Goal: Register for event/course

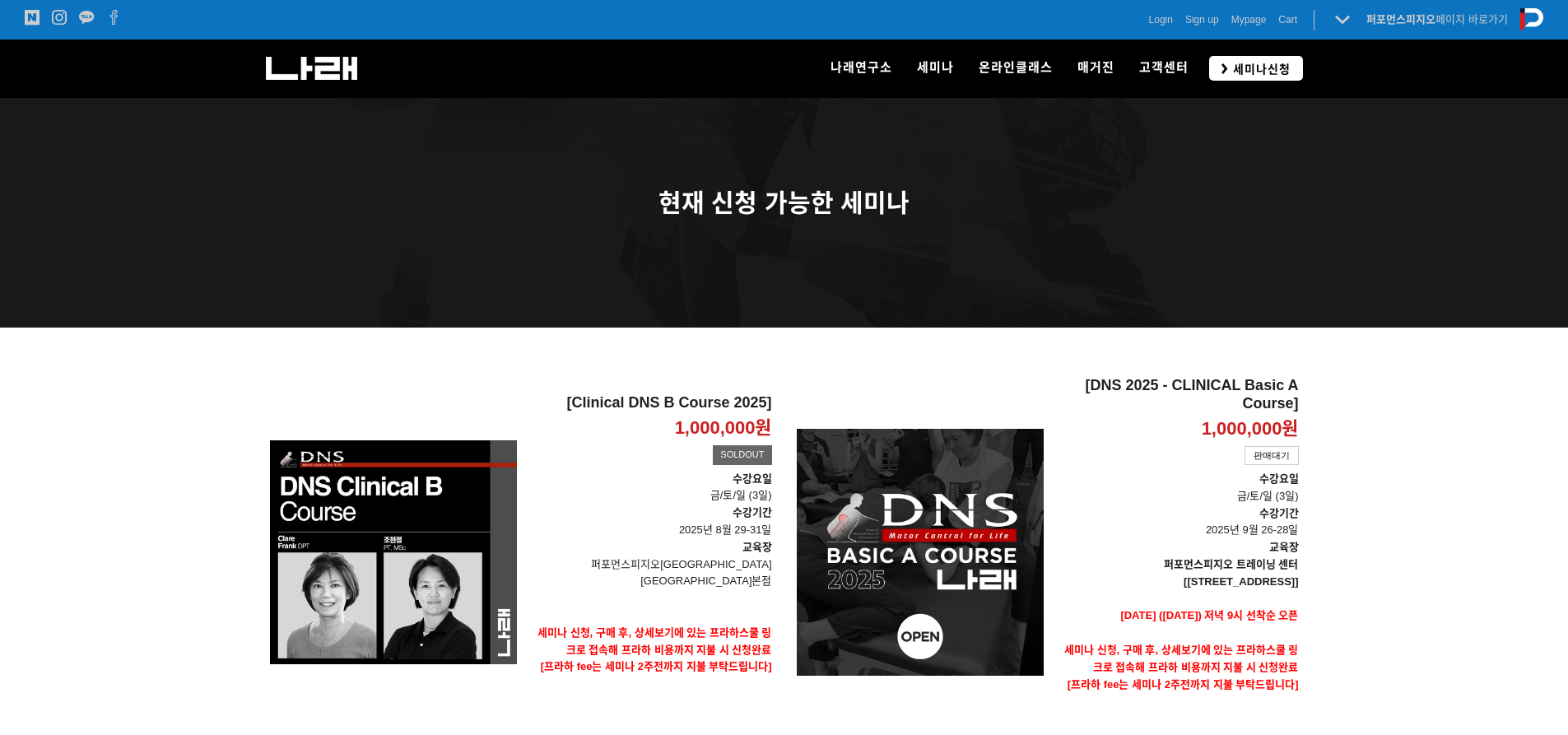
click at [1261, 74] on span "세미나신청" at bounding box center [1259, 69] width 63 height 16
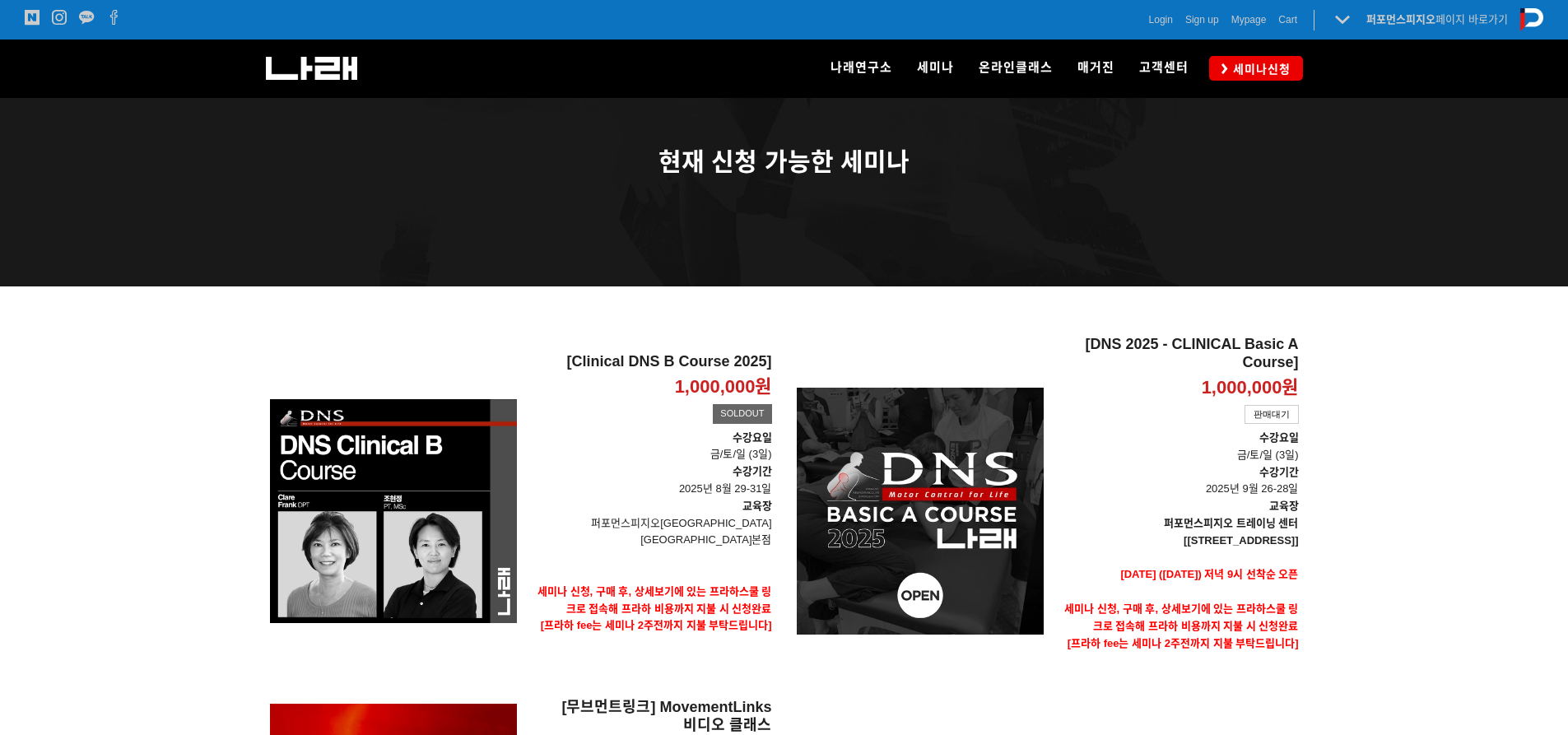
scroll to position [82, 0]
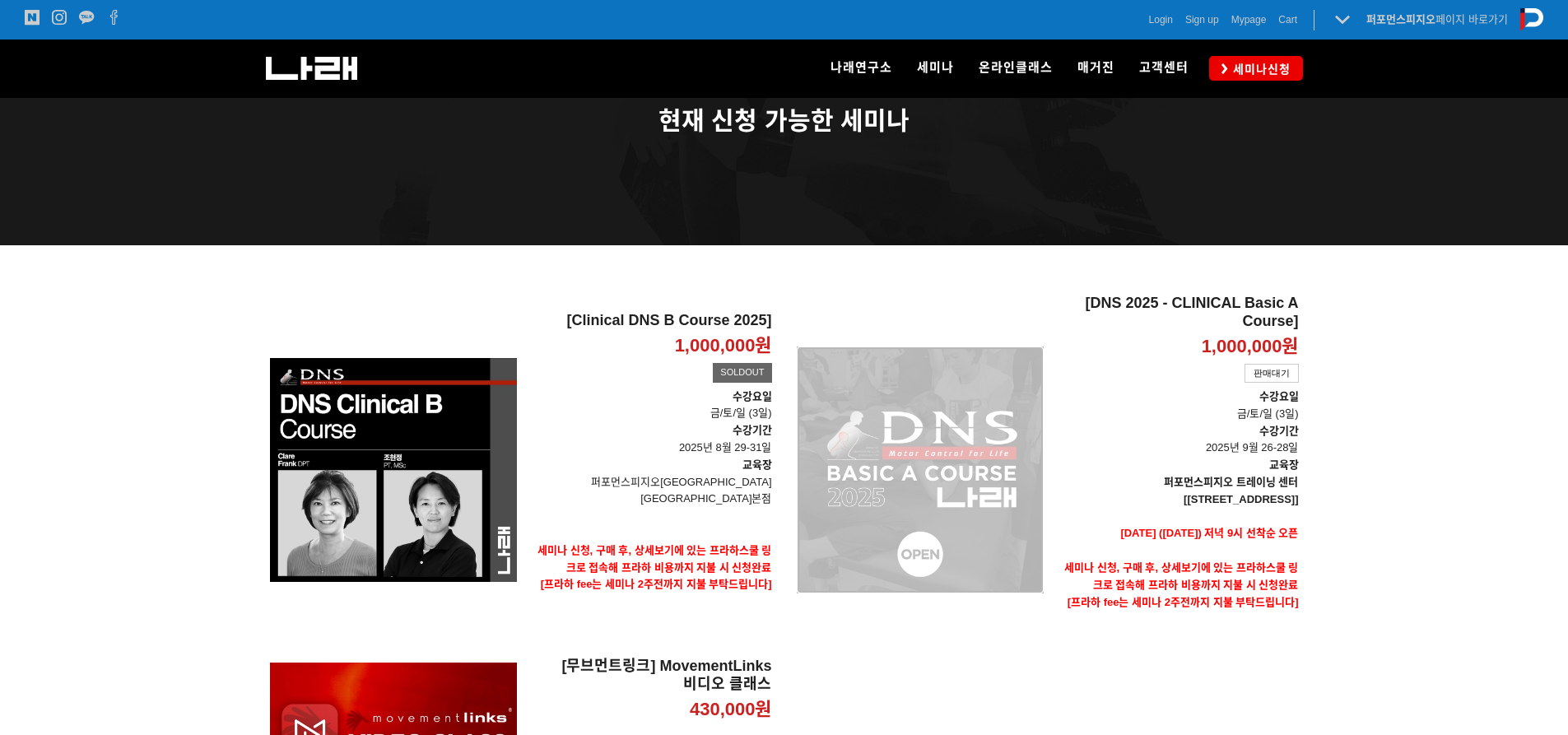
click at [986, 414] on div "[DNS 2025 - CLINICAL Basic A Course] 1,000,000원 TIME SALE 판매대기" at bounding box center [919, 470] width 247 height 351
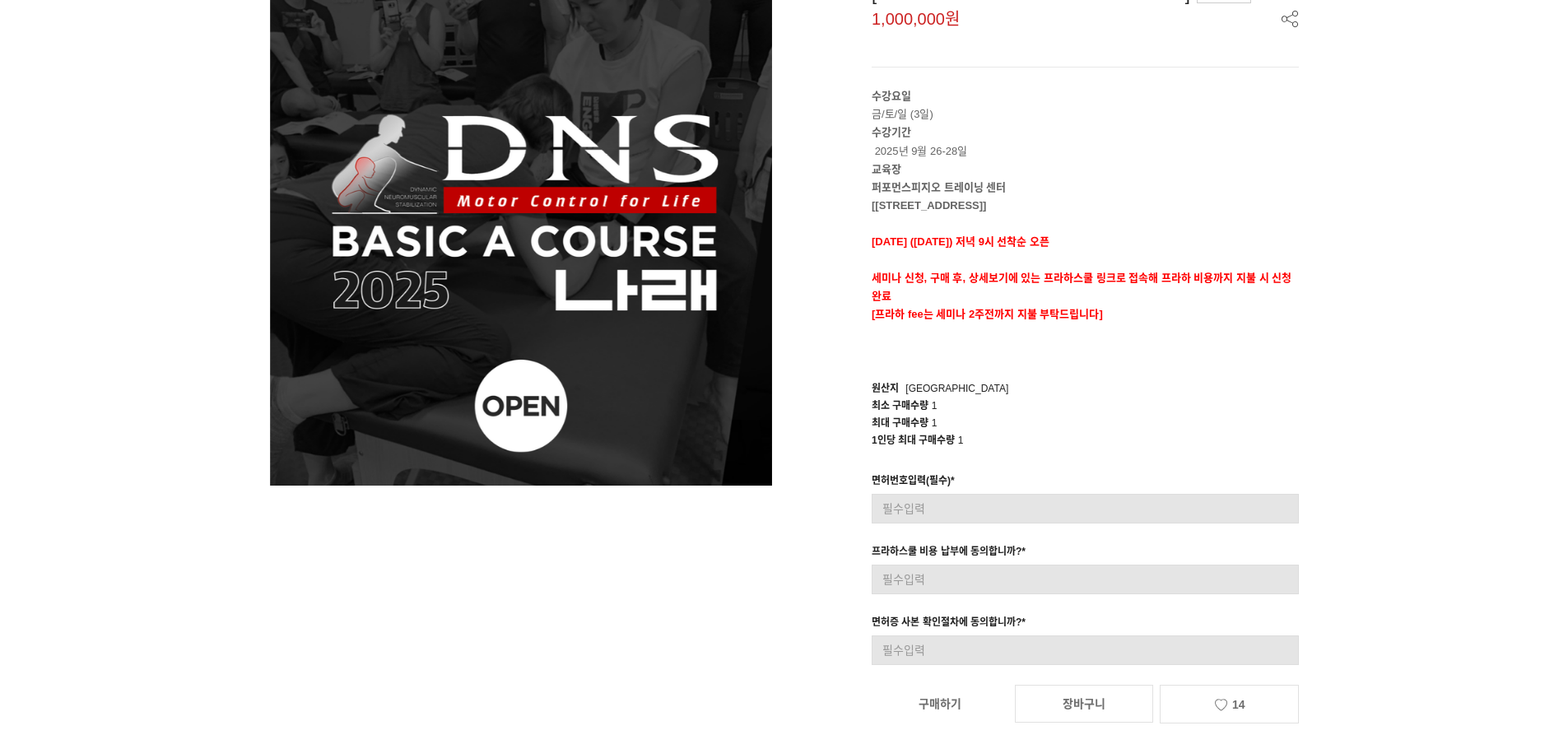
scroll to position [247, 0]
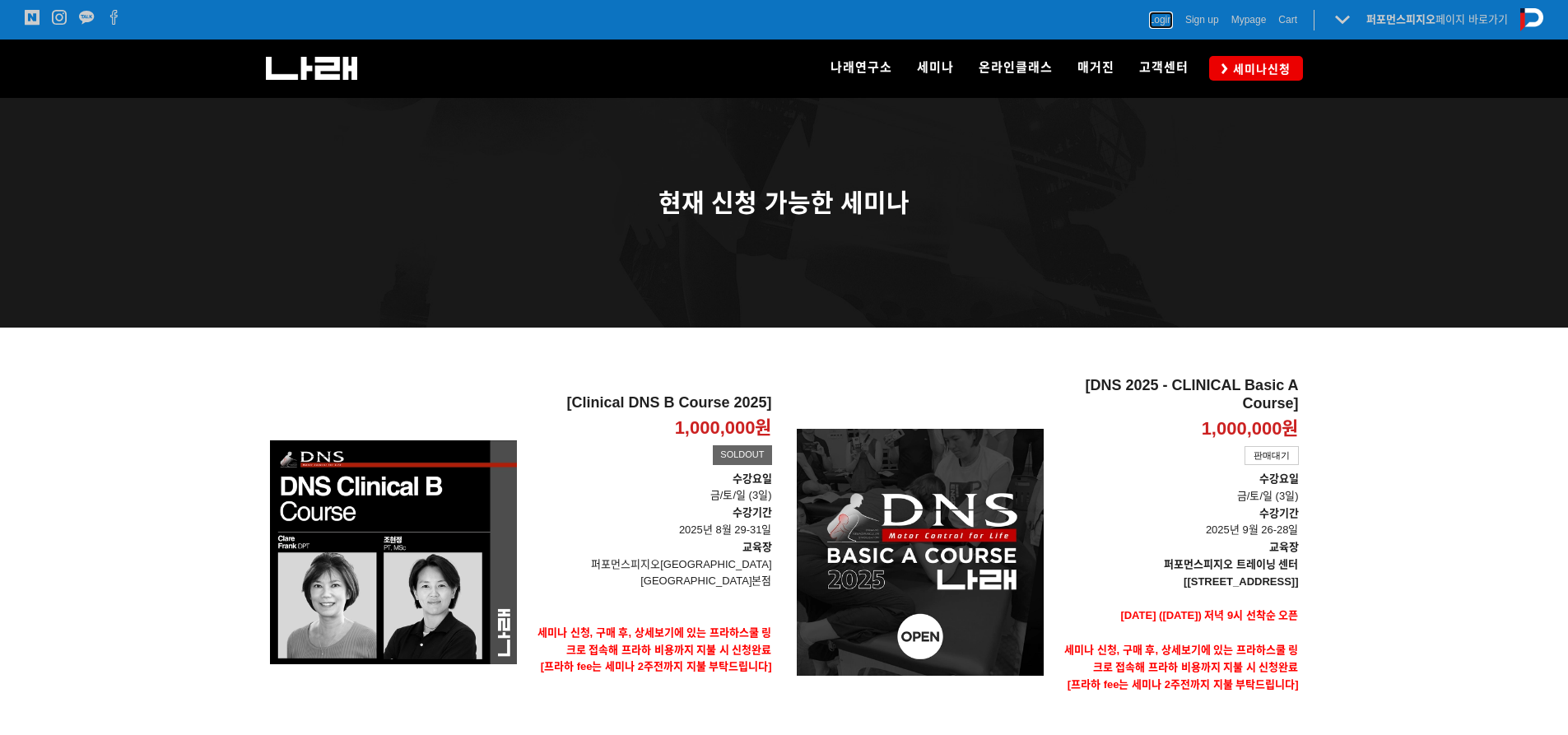
click at [1149, 19] on span "Login" at bounding box center [1160, 19] width 24 height 16
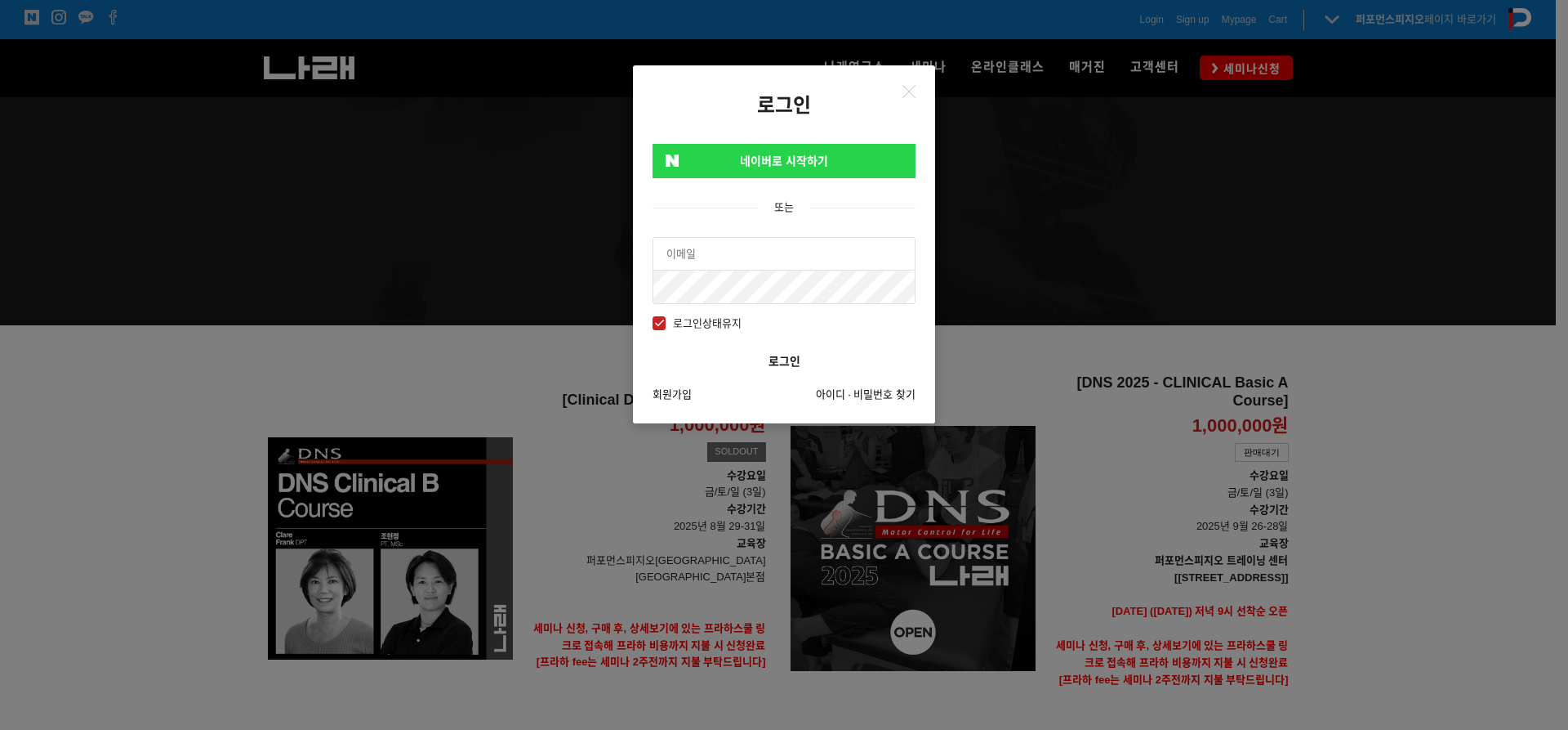
click at [808, 148] on link "네이버로 시작하기" at bounding box center [784, 162] width 263 height 35
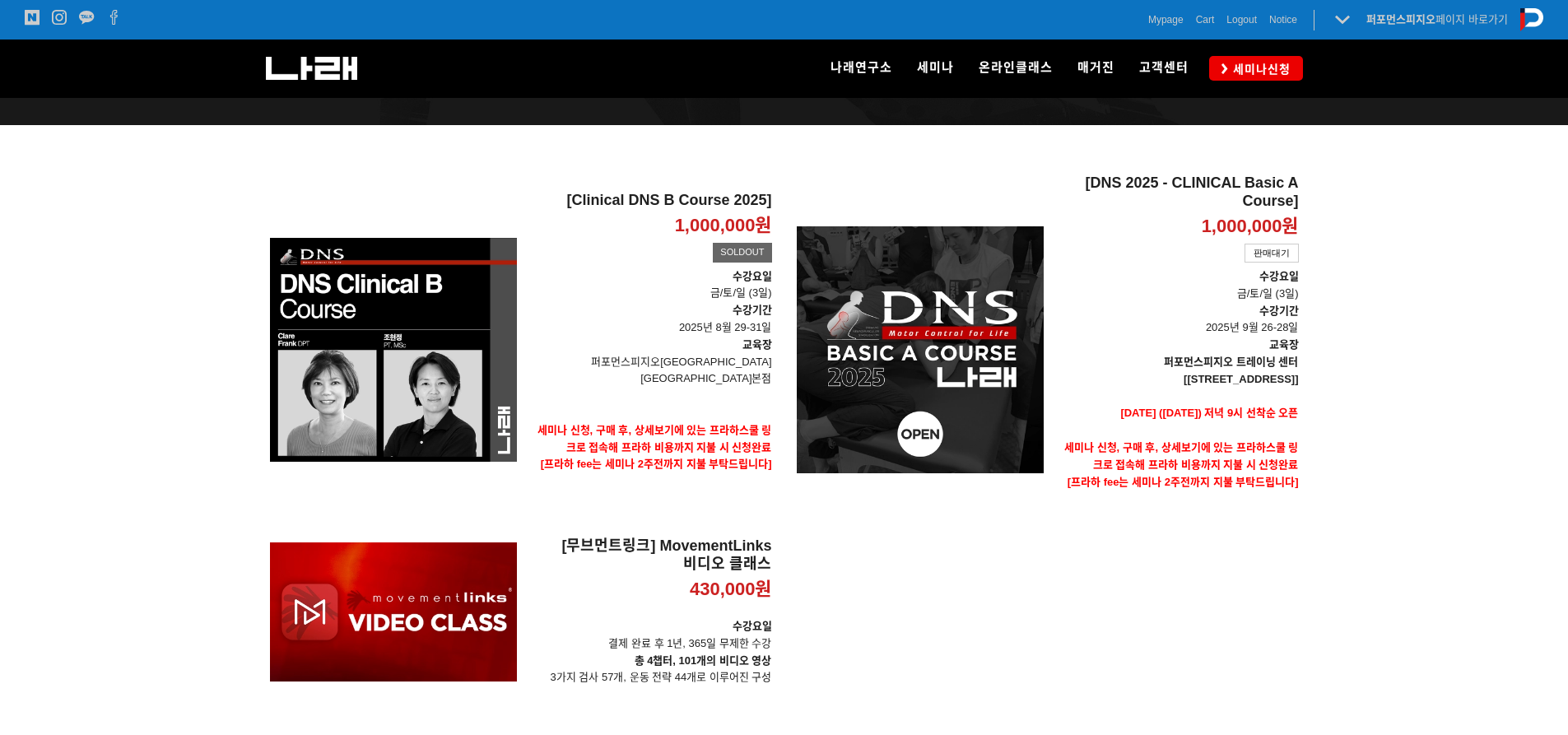
scroll to position [82, 0]
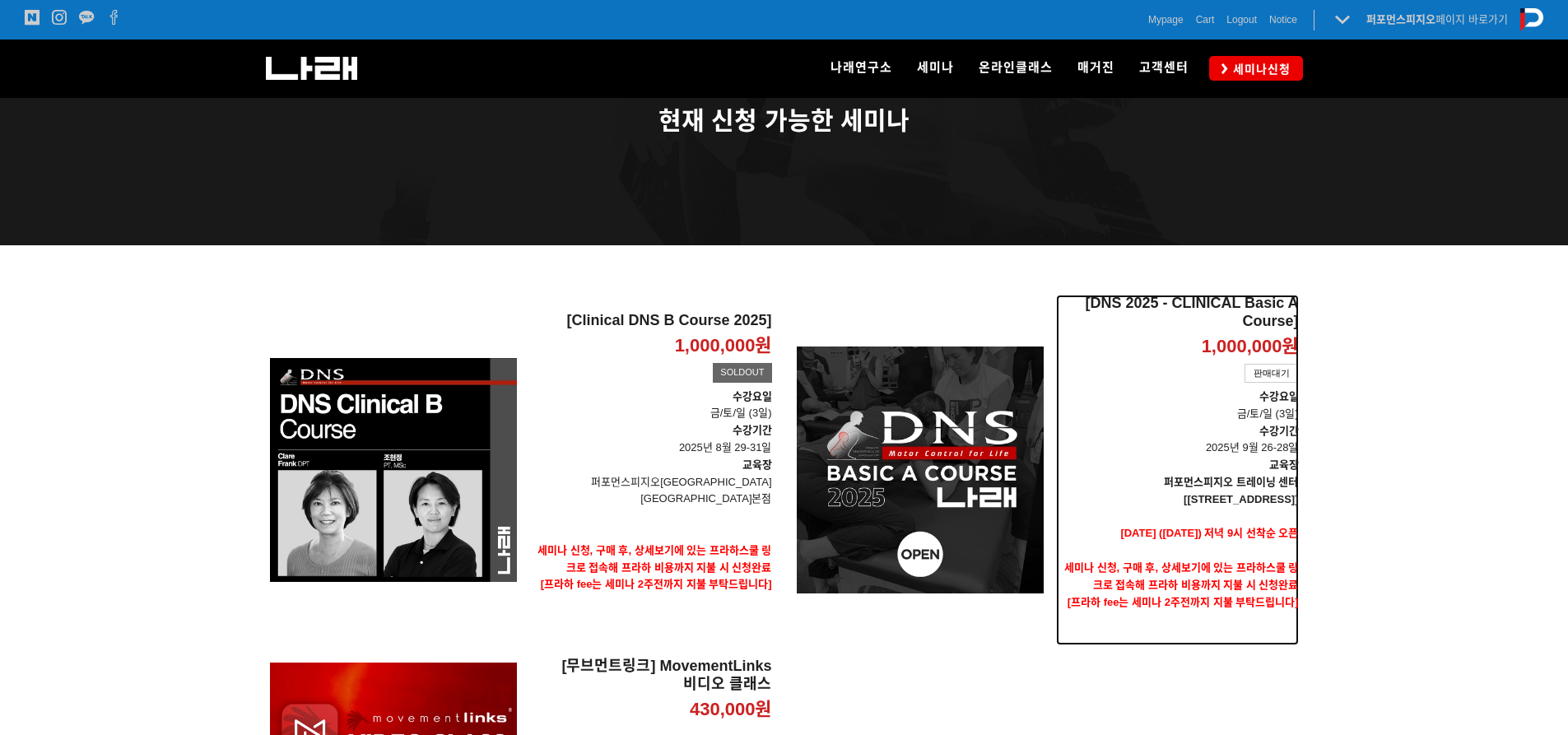
click at [1262, 373] on div "판매대기" at bounding box center [1272, 374] width 54 height 19
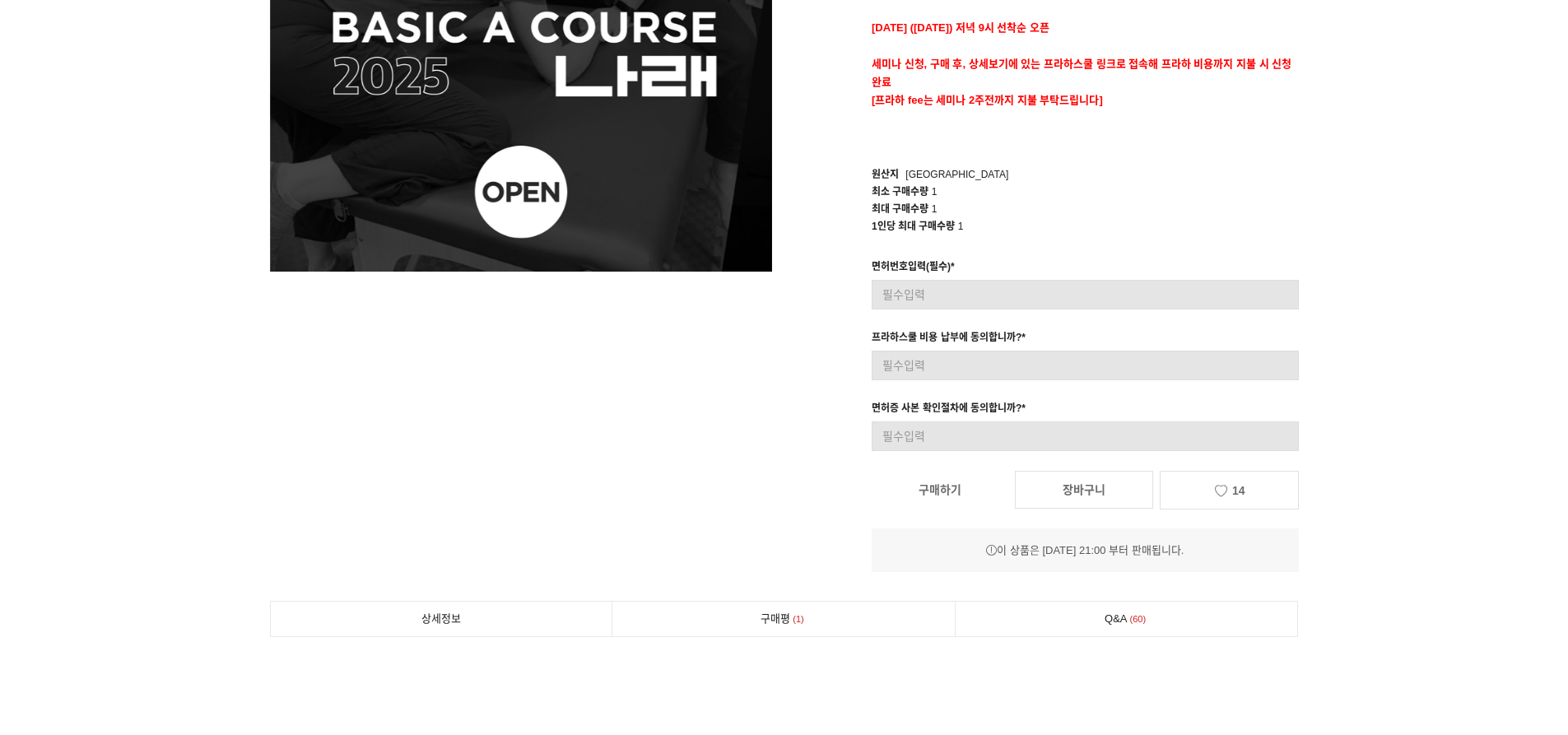
scroll to position [412, 0]
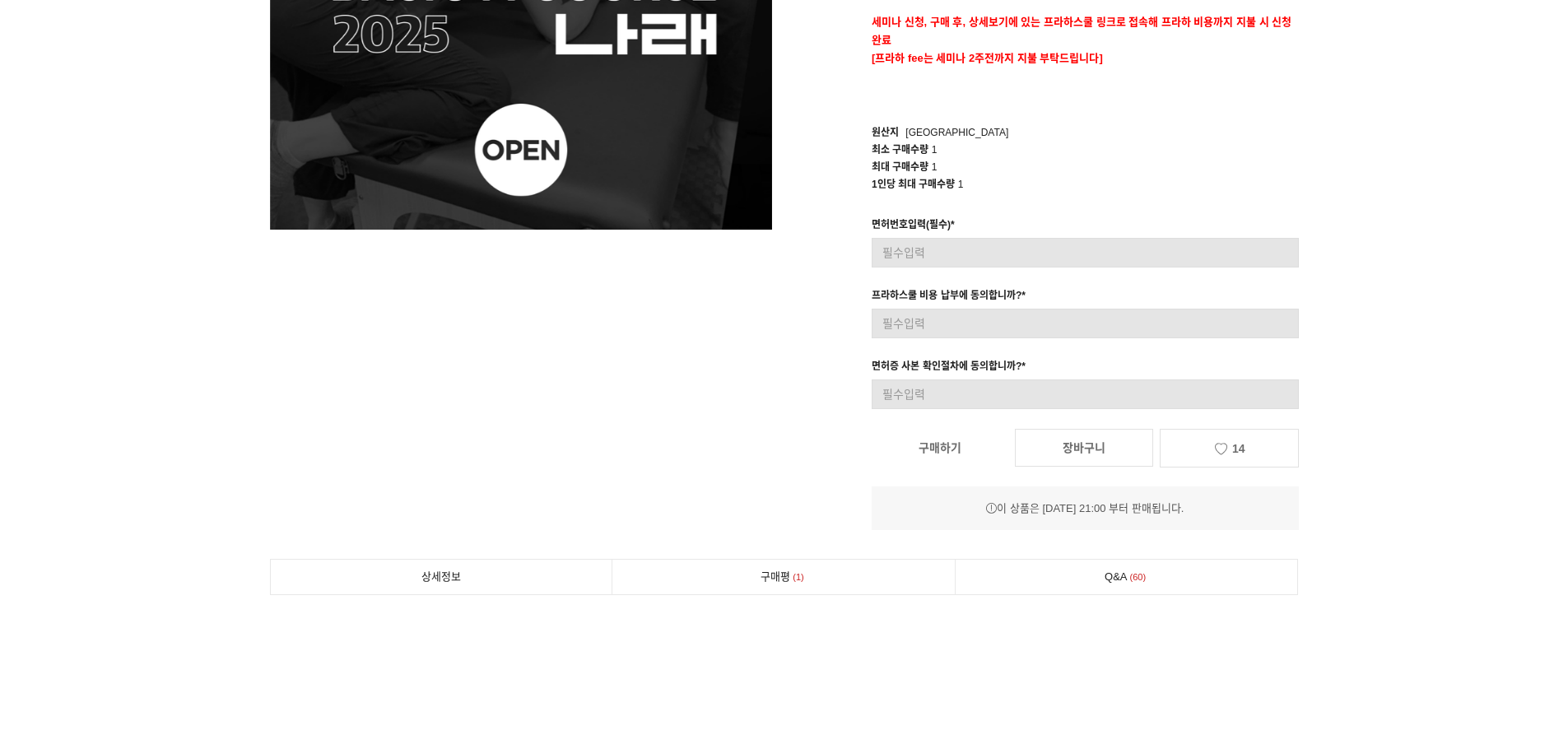
click at [959, 457] on link "구매하기" at bounding box center [939, 447] width 137 height 36
click at [976, 460] on link "구매하기" at bounding box center [939, 447] width 137 height 36
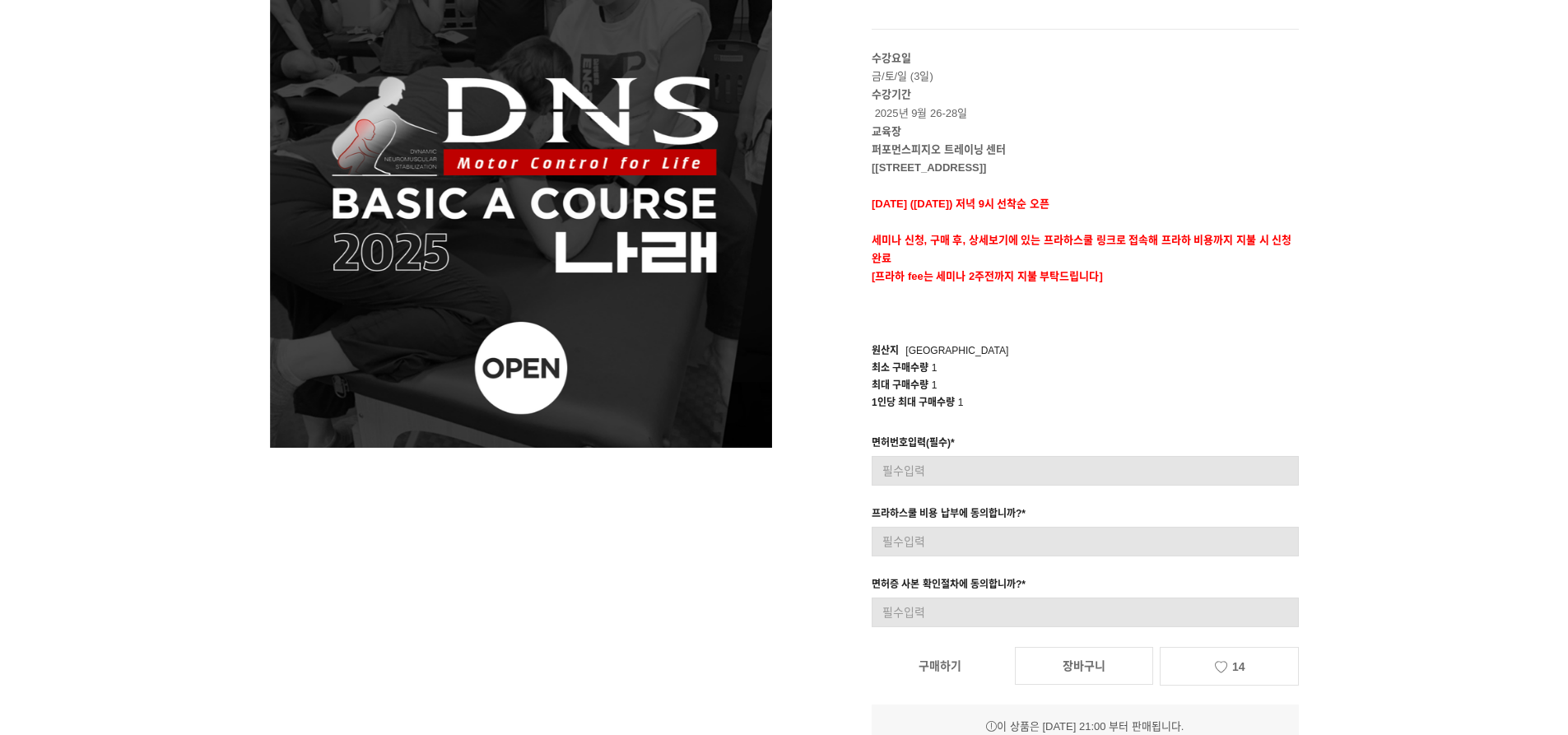
scroll to position [0, 0]
